Goal: Information Seeking & Learning: Find contact information

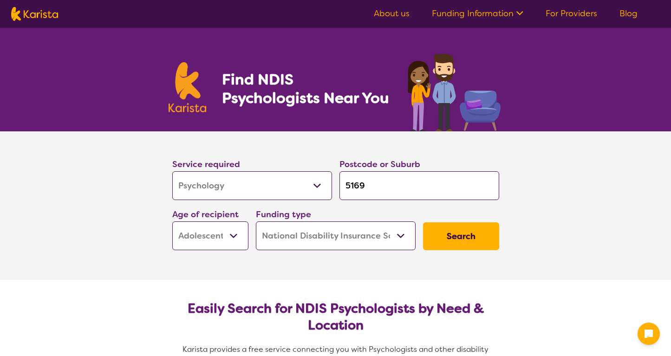
select select "Psychology"
select select "AS"
select select "NDIS"
select select "Psychology"
select select "AS"
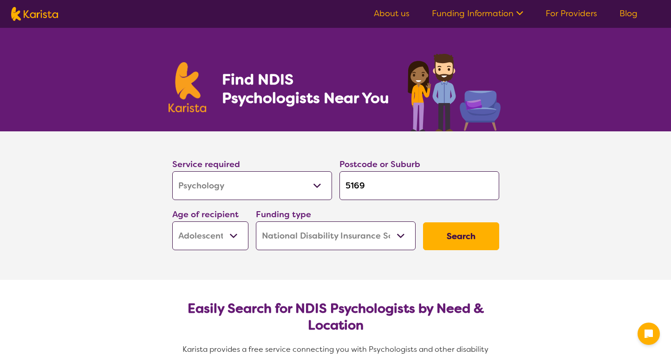
select select "NDIS"
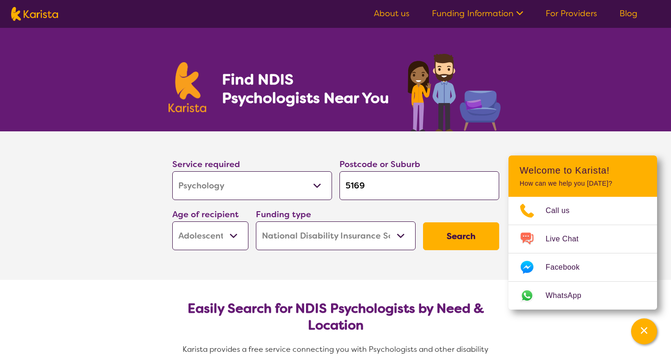
click at [434, 230] on button "Search" at bounding box center [461, 237] width 76 height 28
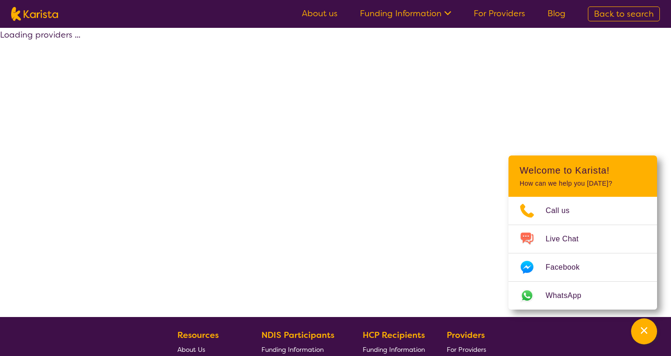
select select "by_score"
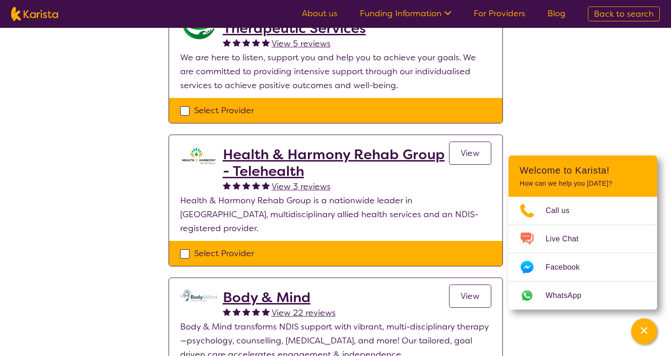
scroll to position [282, 0]
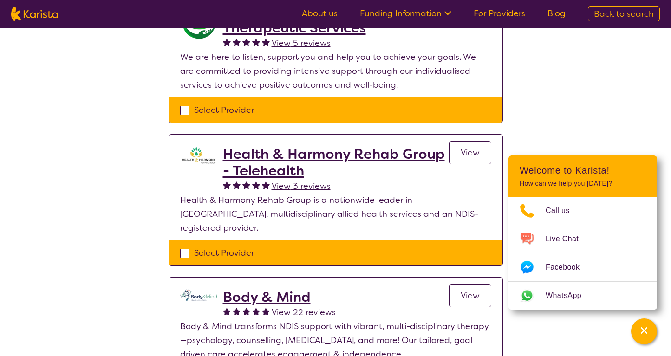
click at [270, 289] on h2 "Body & Mind" at bounding box center [279, 297] width 113 height 17
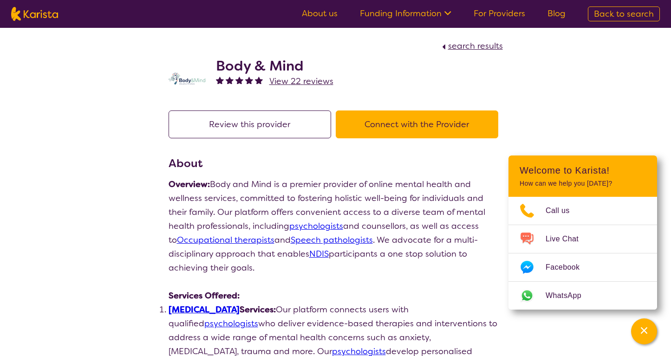
click at [464, 46] on span "search results" at bounding box center [475, 45] width 55 height 11
select select "by_score"
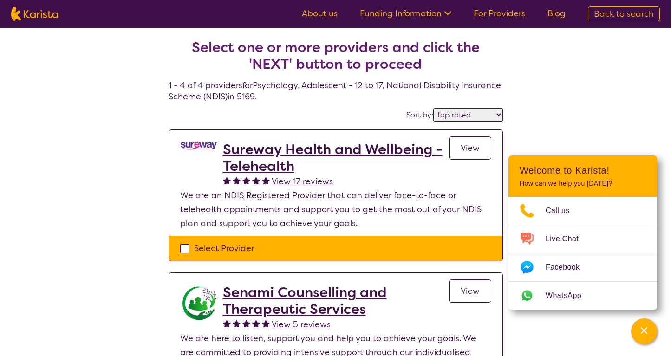
scroll to position [282, 0]
select select "Psychology"
select select "AS"
select select "NDIS"
select select "Psychology"
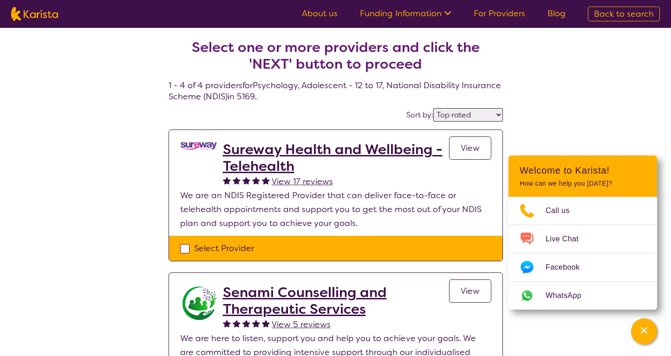
select select "AS"
select select "NDIS"
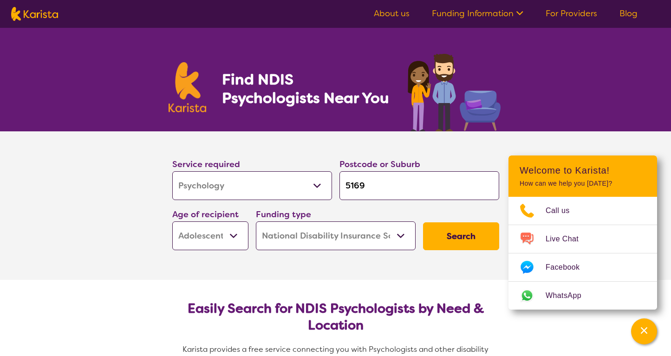
click at [372, 189] on input "5169" at bounding box center [420, 185] width 160 height 29
type input "g"
type input "gl"
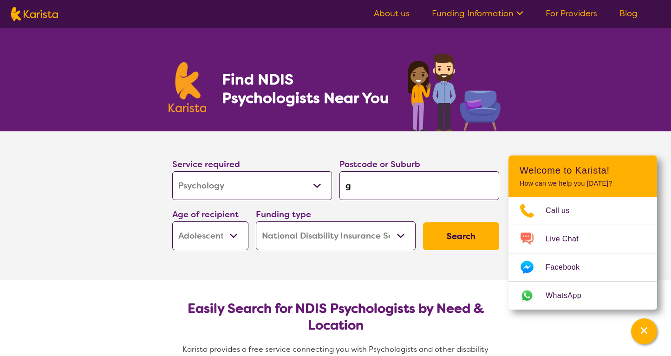
type input "gl"
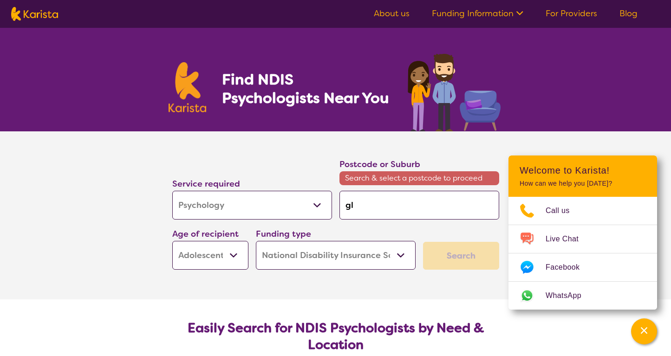
type input "gle"
type input "[PERSON_NAME]"
type input "glene"
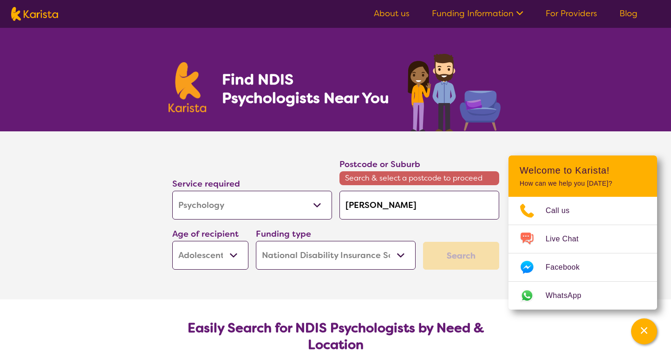
type input "glene"
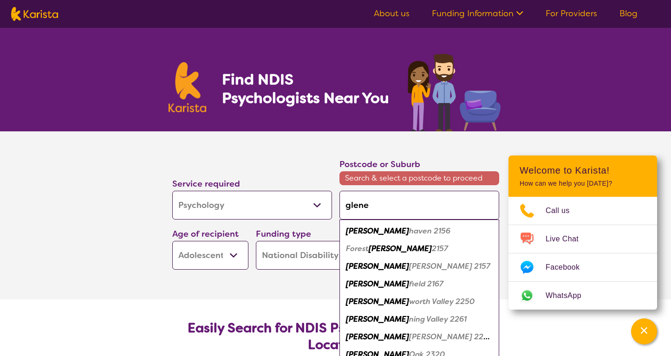
type input "glenel"
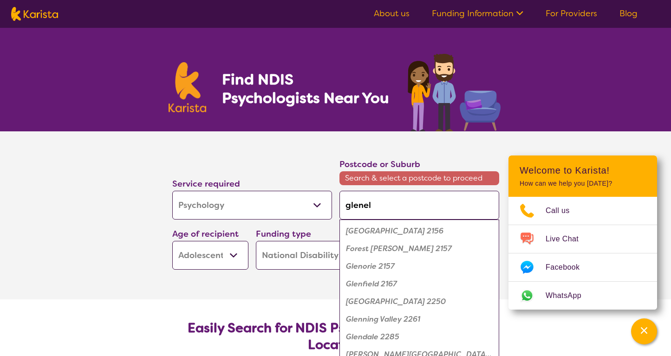
type input "glenelg"
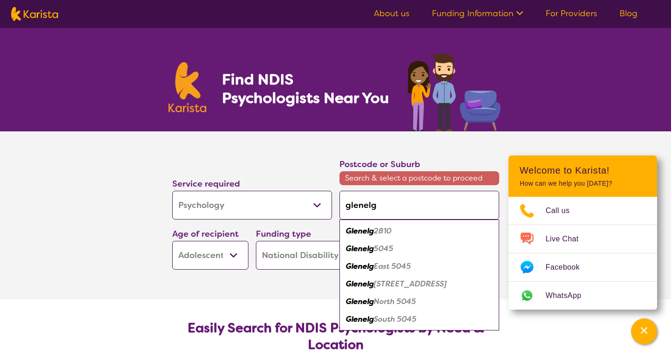
click at [400, 230] on div "Glenelg 2810" at bounding box center [419, 232] width 151 height 18
type input "2810"
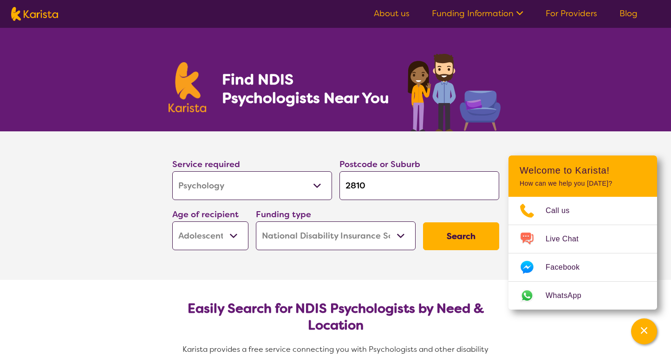
click at [454, 236] on button "Search" at bounding box center [461, 237] width 76 height 28
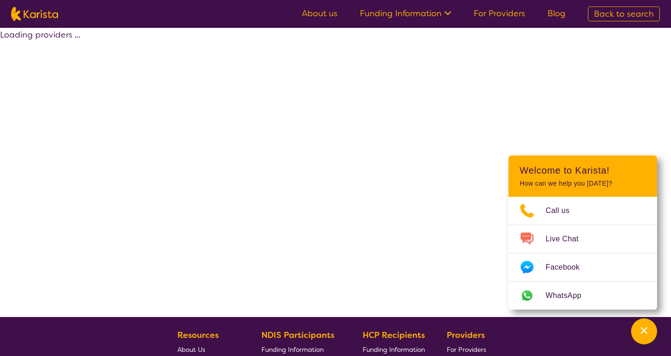
select select "by_score"
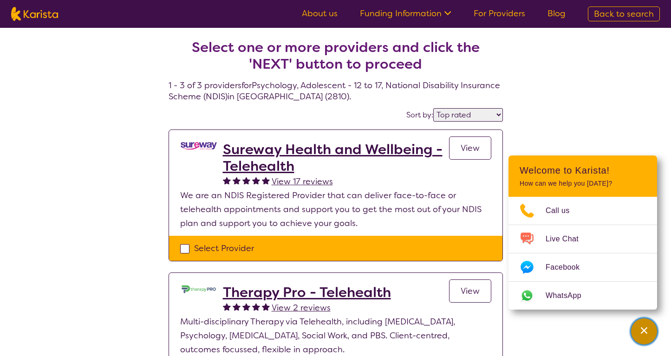
click at [642, 333] on icon "Channel Menu" at bounding box center [644, 331] width 7 height 7
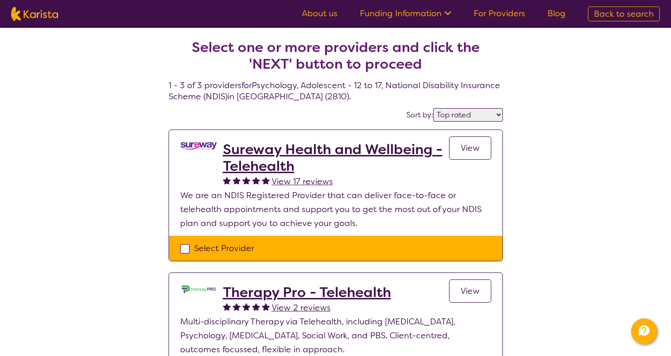
click at [365, 150] on h2 "Sureway Health and Wellbeing - Telehealth" at bounding box center [336, 157] width 226 height 33
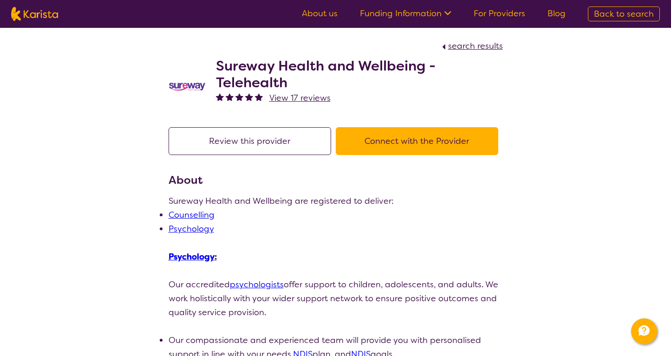
click at [487, 46] on span "search results" at bounding box center [475, 45] width 55 height 11
select select "by_score"
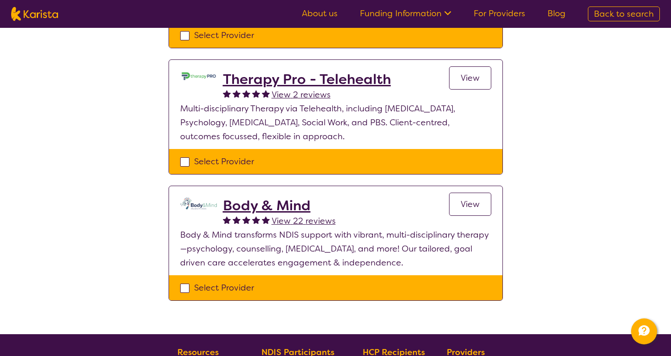
scroll to position [214, 0]
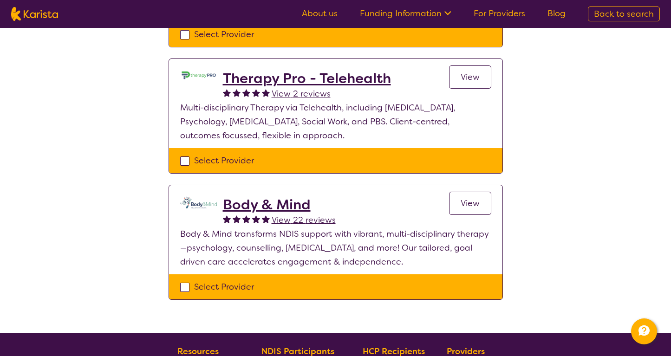
click at [286, 206] on h2 "Body & Mind" at bounding box center [279, 205] width 113 height 17
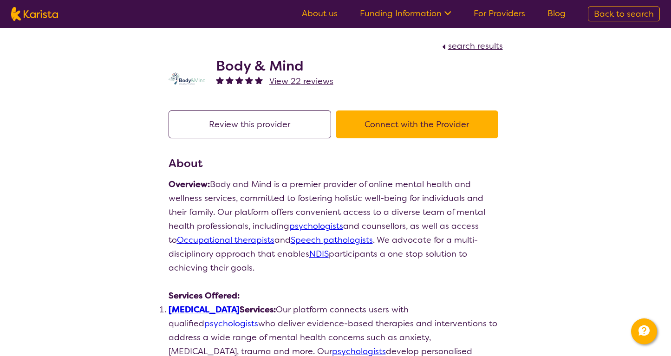
click at [407, 125] on button "Connect with the Provider" at bounding box center [417, 125] width 163 height 28
click at [267, 69] on h2 "Body & Mind" at bounding box center [275, 66] width 118 height 17
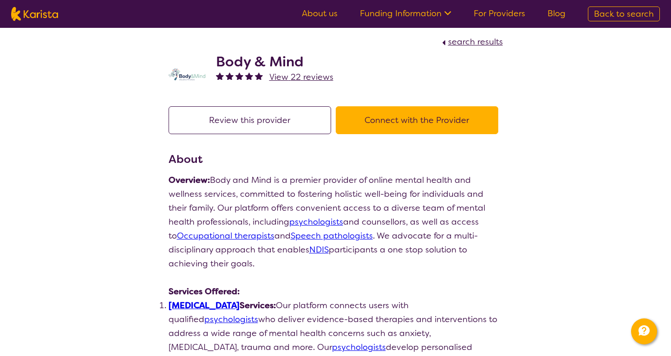
scroll to position [4, 0]
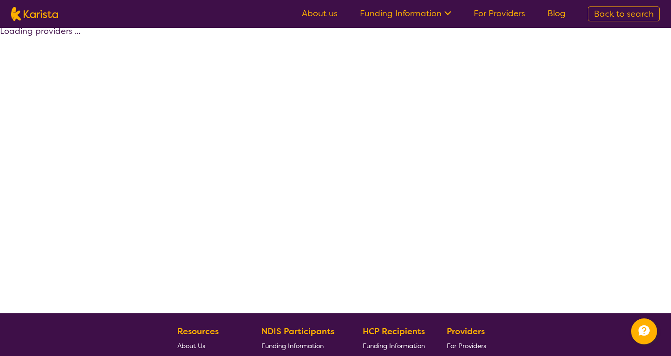
scroll to position [186, 0]
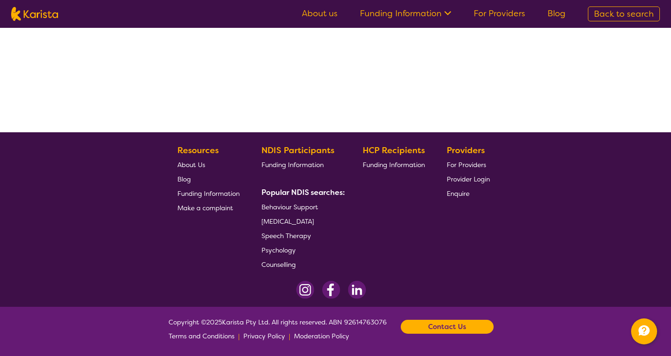
select select "by_score"
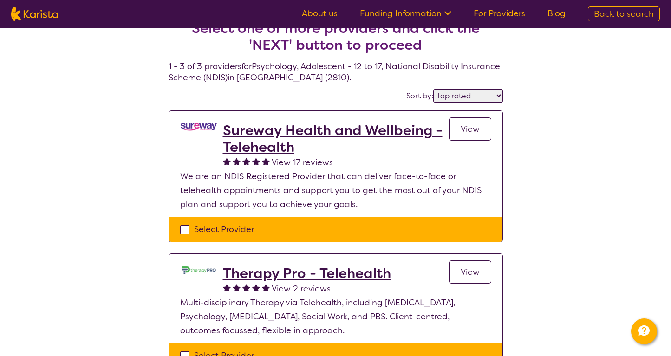
scroll to position [0, 0]
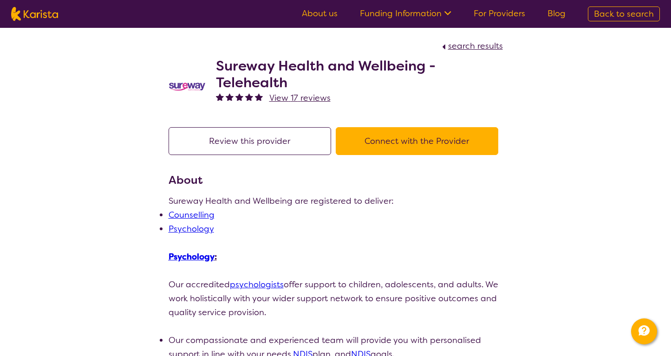
select select "by_score"
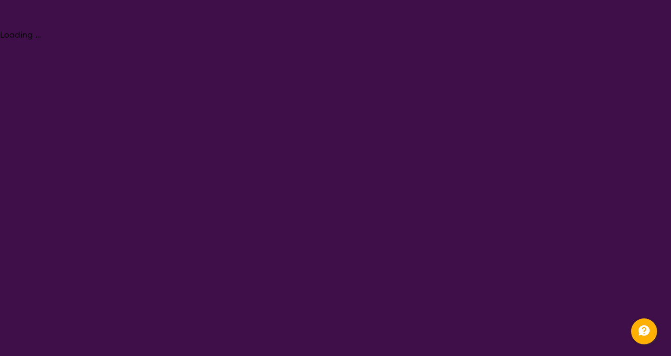
select select "Psychology"
select select "AS"
select select "NDIS"
select select "Psychology"
select select "AS"
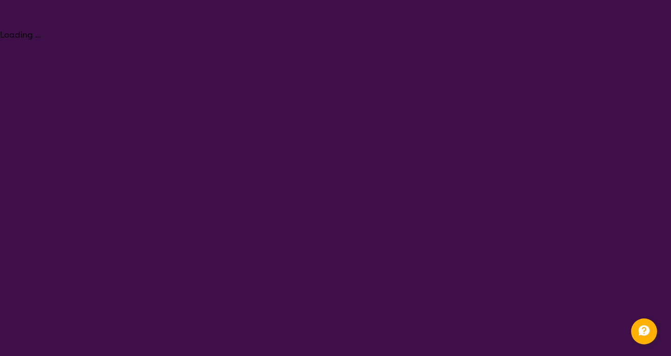
select select "NDIS"
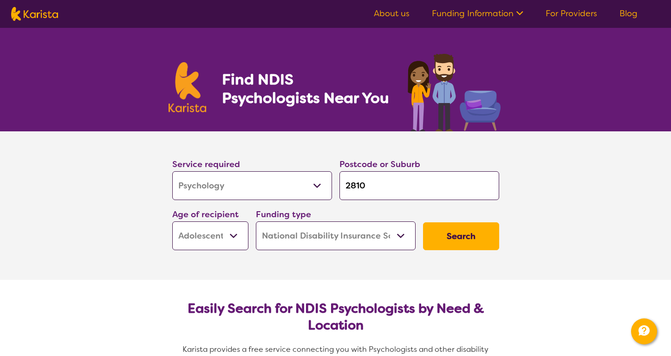
click at [388, 180] on input "2810" at bounding box center [420, 185] width 160 height 29
type input "b"
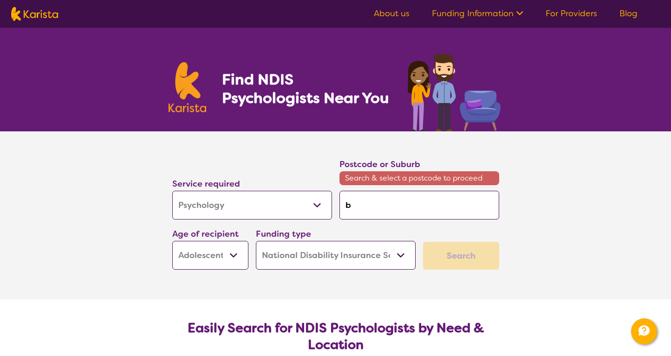
type input "br"
type input "bri"
type input "brig"
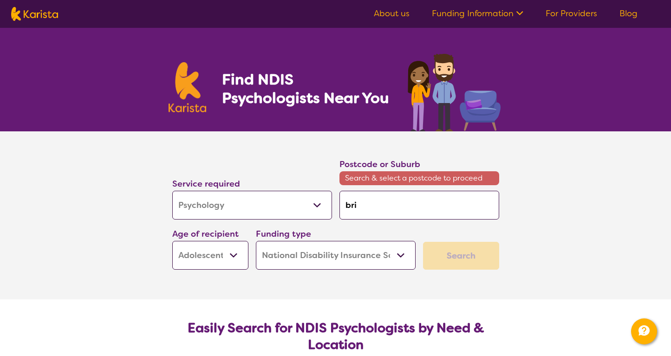
type input "brig"
type input "brigh"
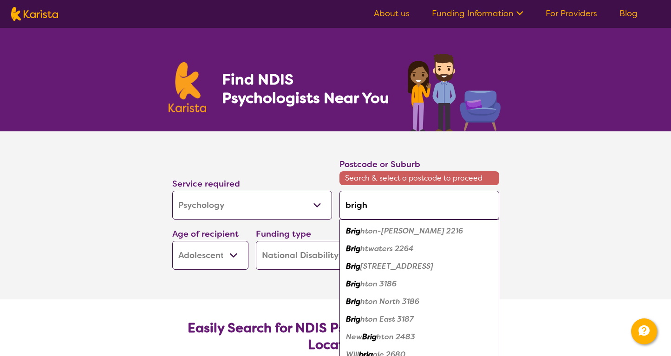
type input "bright"
type input "brighto"
type input "[GEOGRAPHIC_DATA]"
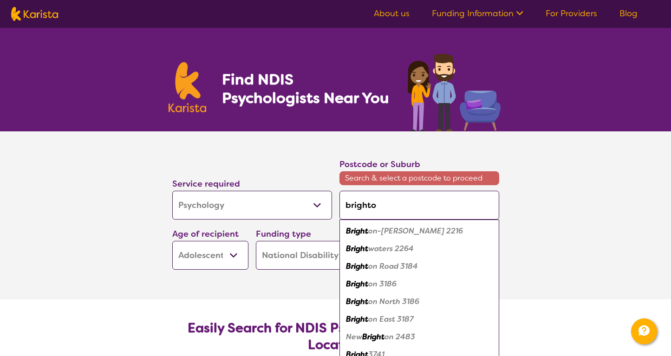
type input "[GEOGRAPHIC_DATA]"
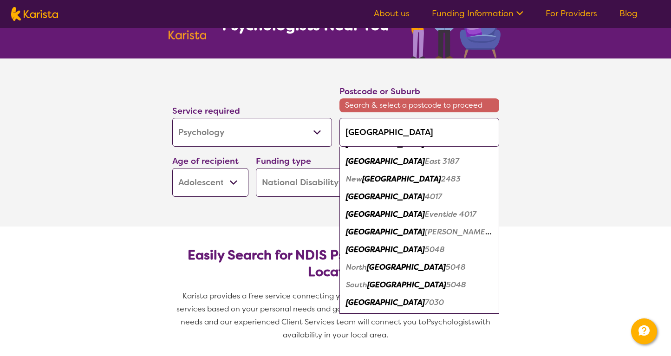
scroll to position [74, 0]
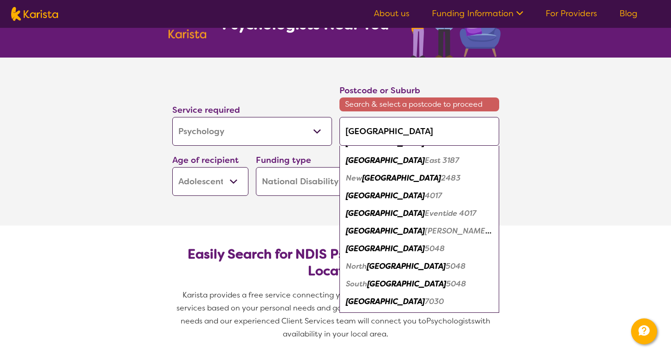
click at [369, 248] on em "[GEOGRAPHIC_DATA]" at bounding box center [385, 249] width 79 height 10
type input "5048"
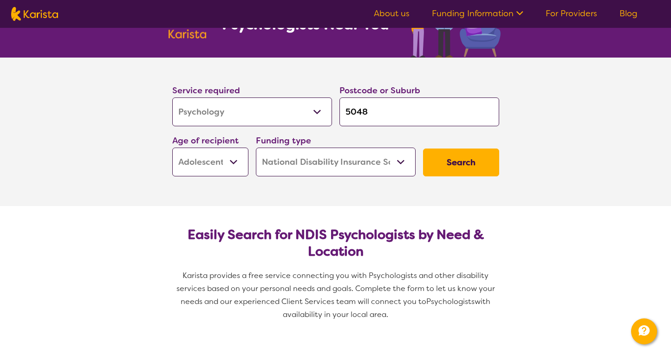
scroll to position [0, 0]
click at [480, 166] on button "Search" at bounding box center [461, 163] width 76 height 28
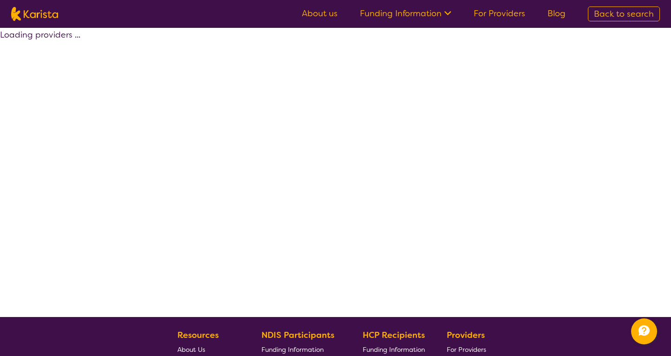
select select "by_score"
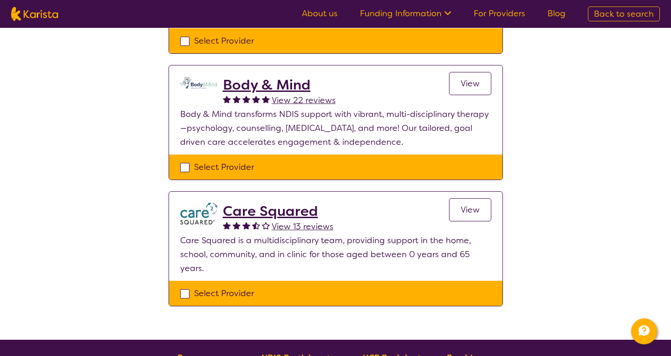
scroll to position [629, 0]
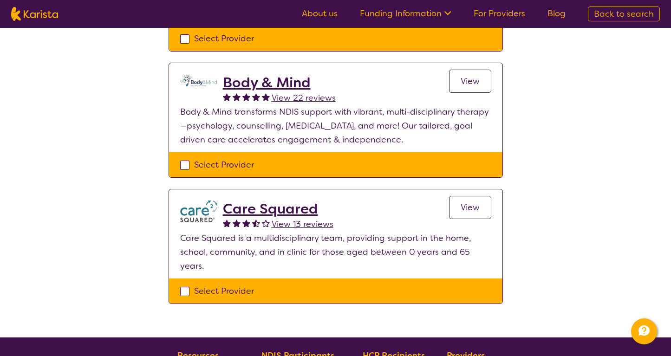
click at [290, 201] on h2 "Care Squared" at bounding box center [278, 209] width 111 height 17
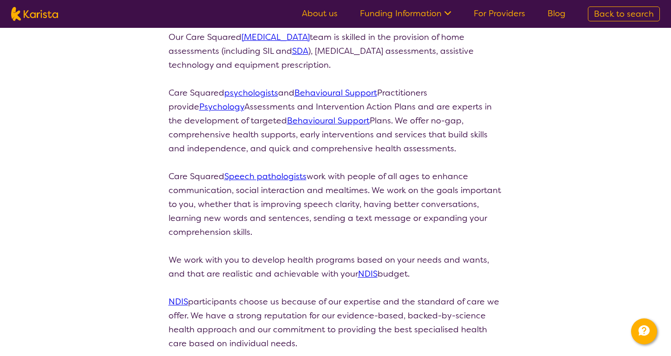
scroll to position [244, 0]
